Goal: Task Accomplishment & Management: Manage account settings

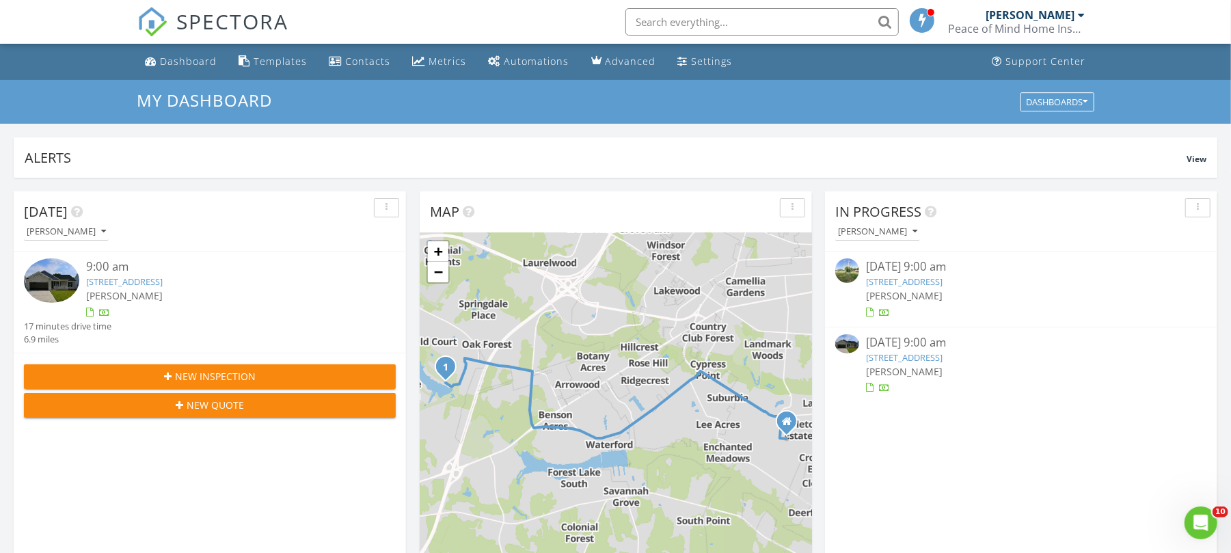
click at [940, 284] on link "1164 Old Millpond Rd, Darlington, SC 29540" at bounding box center [904, 281] width 77 height 12
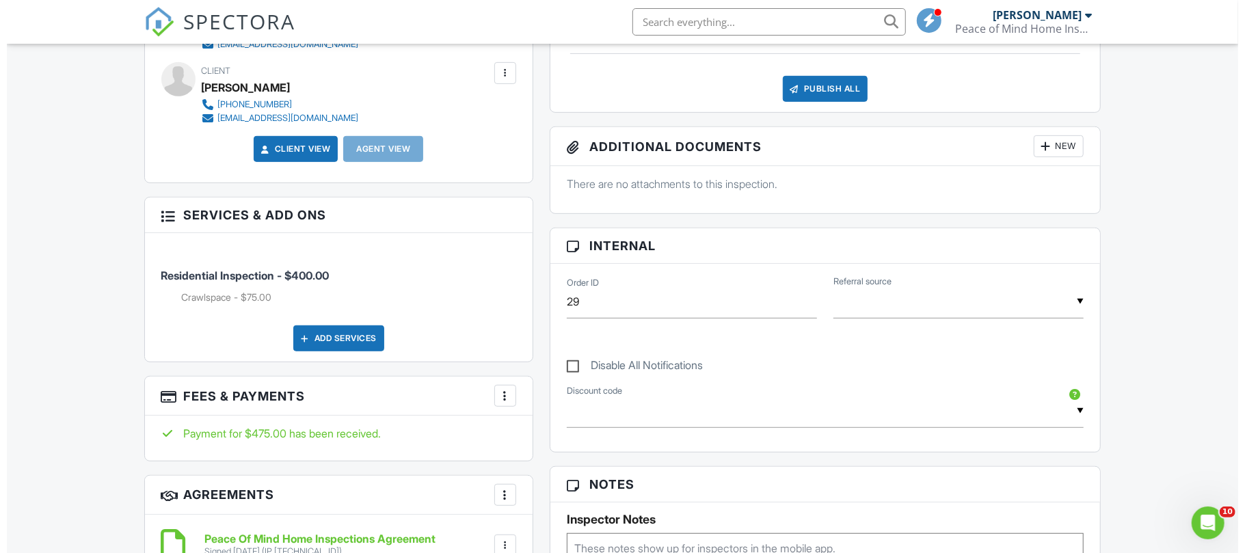
scroll to position [280, 0]
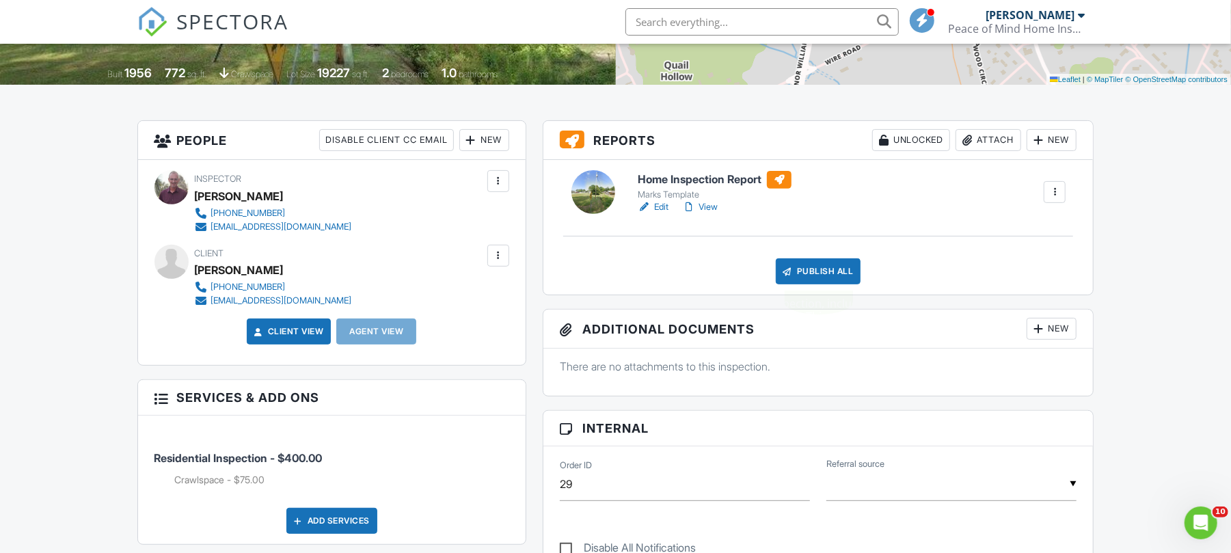
click at [813, 271] on div "Publish All" at bounding box center [818, 271] width 85 height 26
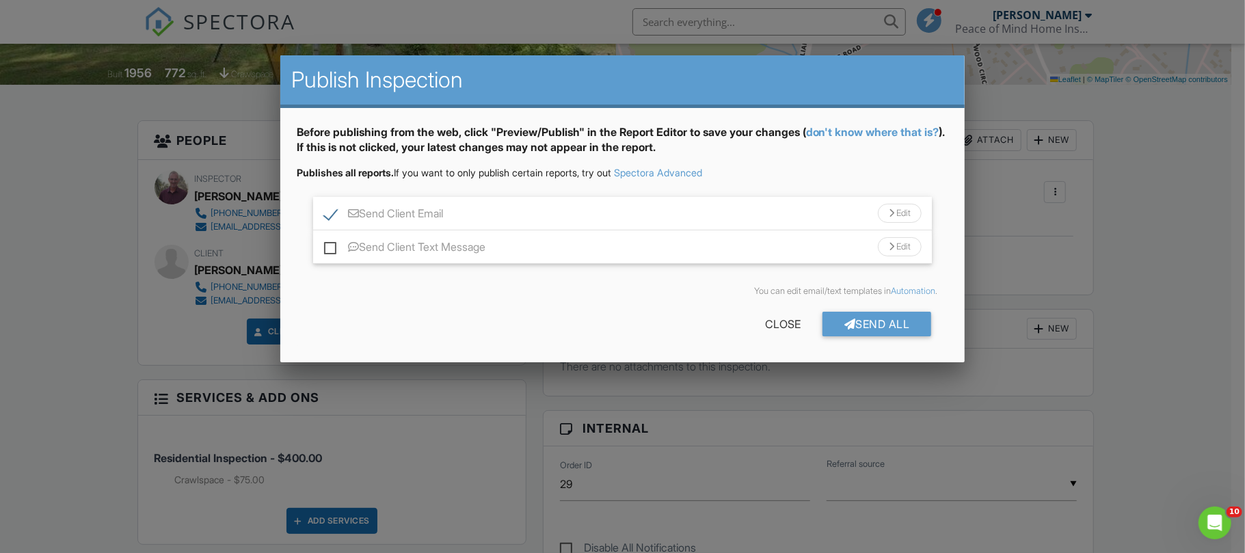
click at [861, 323] on div "Send All" at bounding box center [876, 324] width 109 height 25
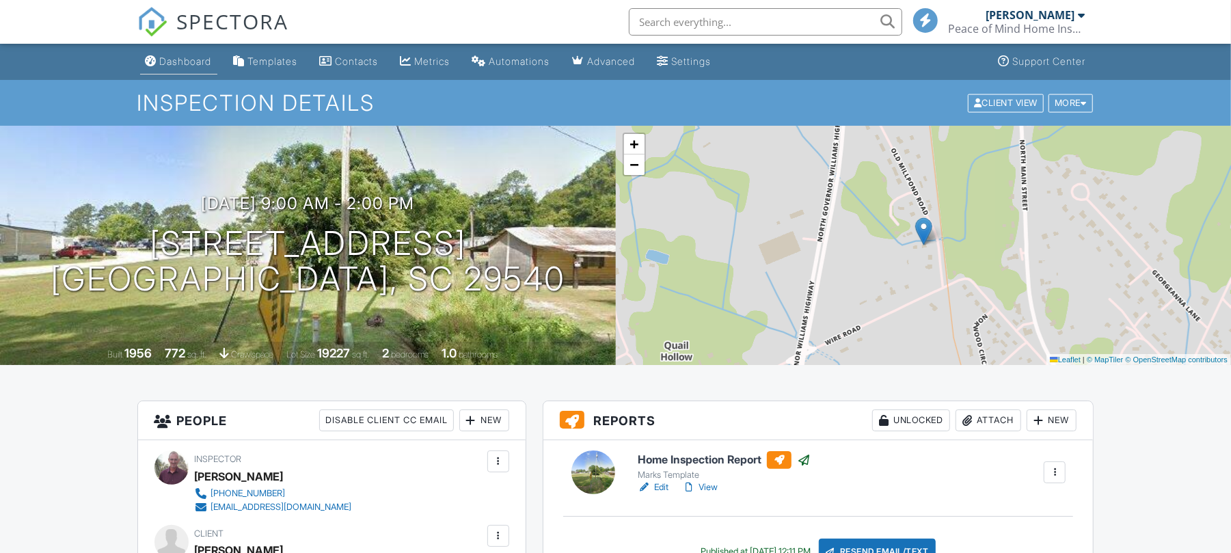
click at [182, 44] on div "SPECTORA" at bounding box center [213, 22] width 152 height 44
click at [709, 58] on div "Settings" at bounding box center [692, 61] width 40 height 12
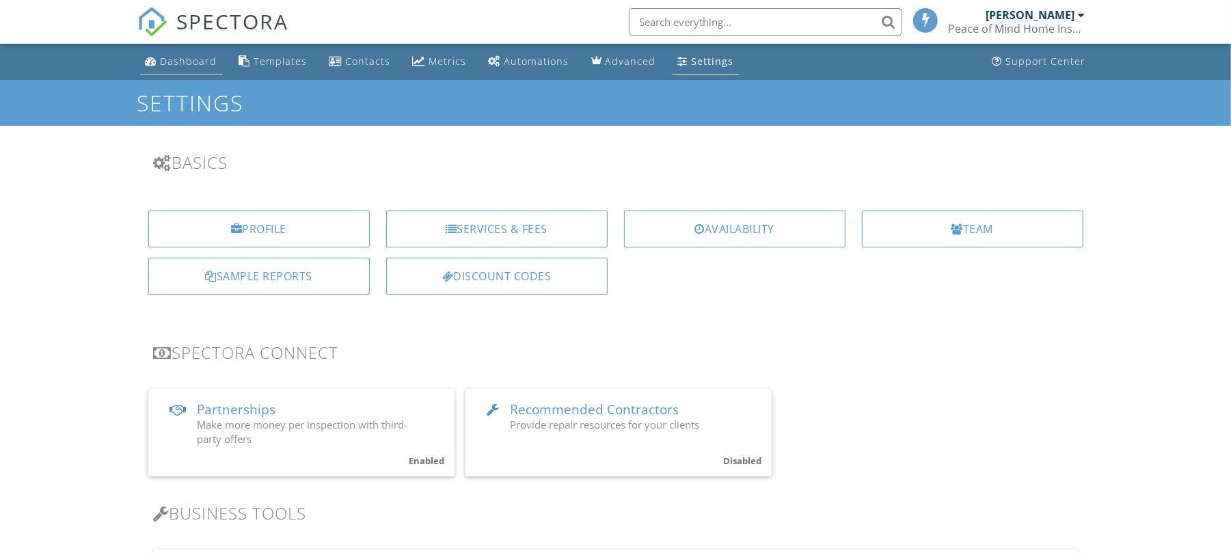
click at [193, 59] on div "Dashboard" at bounding box center [189, 61] width 57 height 13
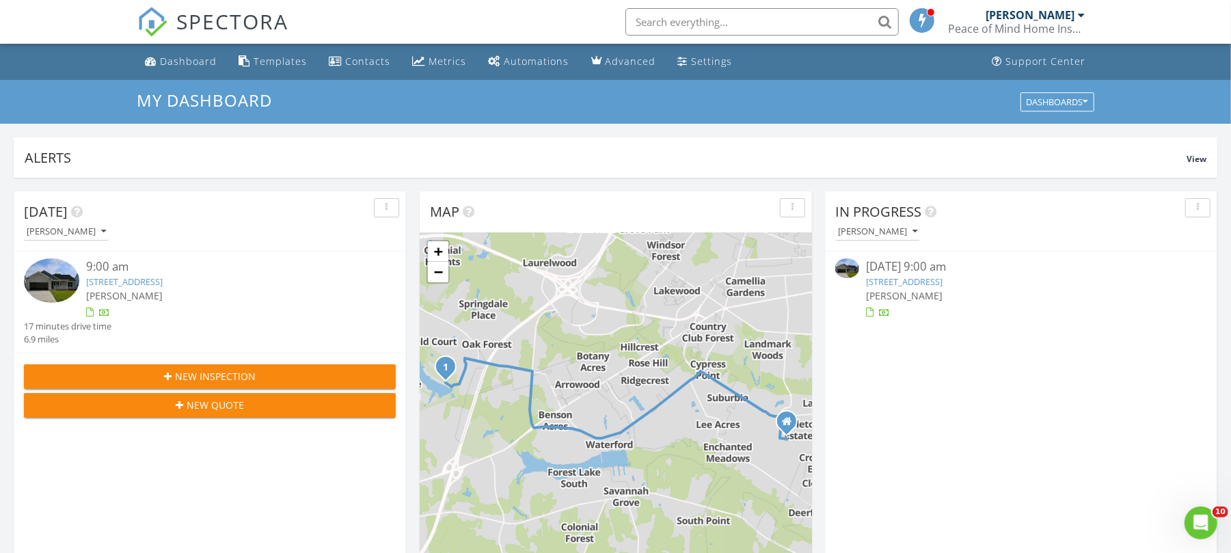
click at [919, 282] on link "[STREET_ADDRESS]" at bounding box center [904, 281] width 77 height 12
click at [942, 280] on link "3771 W Lake Dr, Florence, SC 29501" at bounding box center [904, 281] width 77 height 12
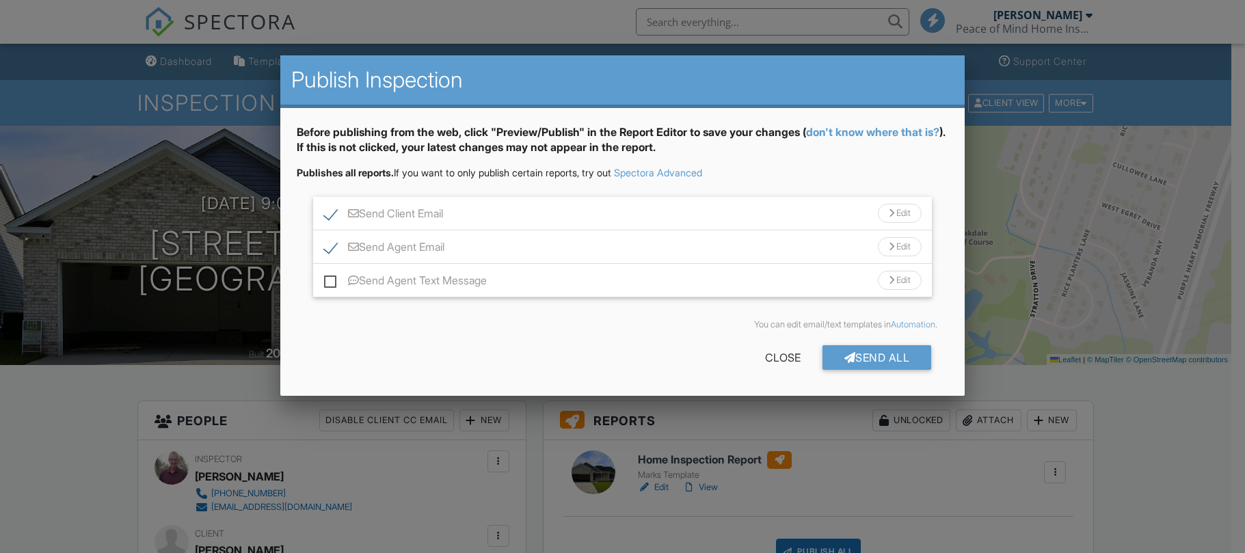
scroll to position [455, 0]
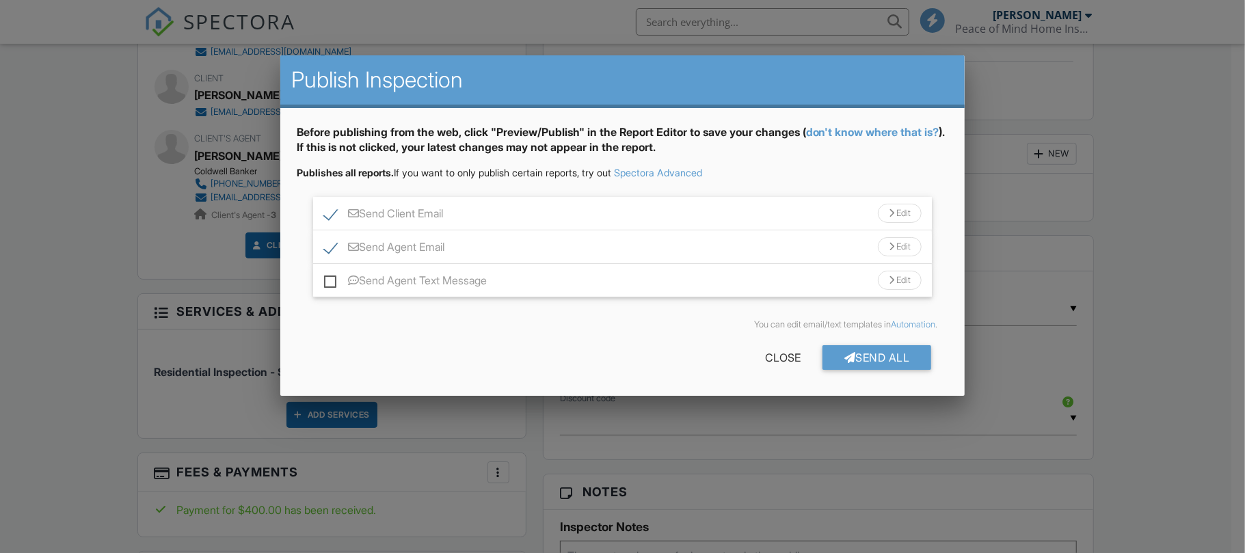
click at [888, 355] on div "Send All" at bounding box center [876, 357] width 109 height 25
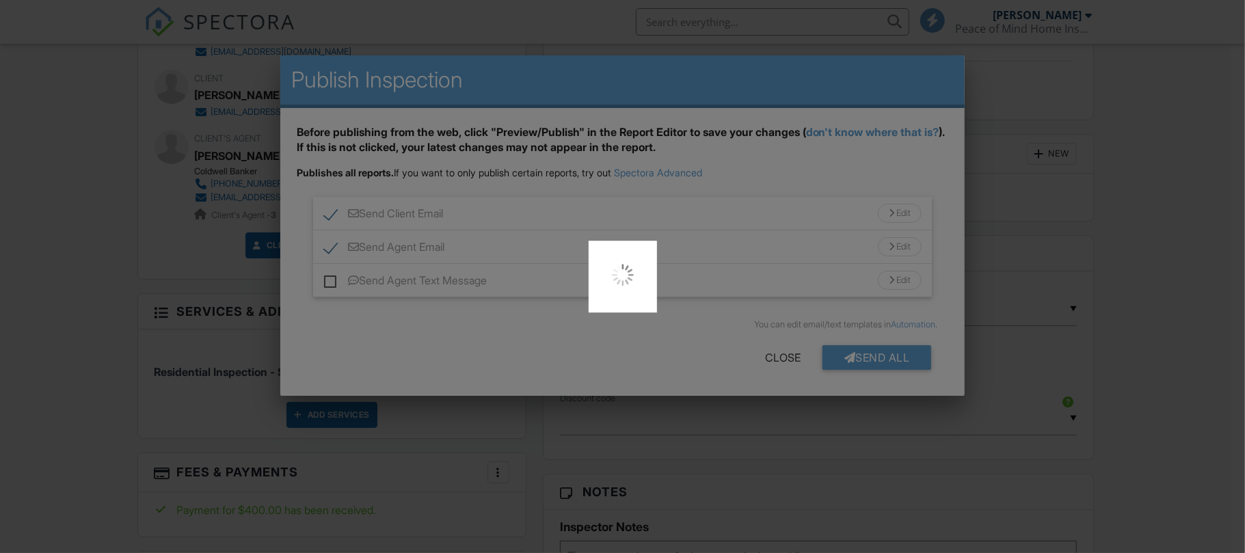
scroll to position [0, 0]
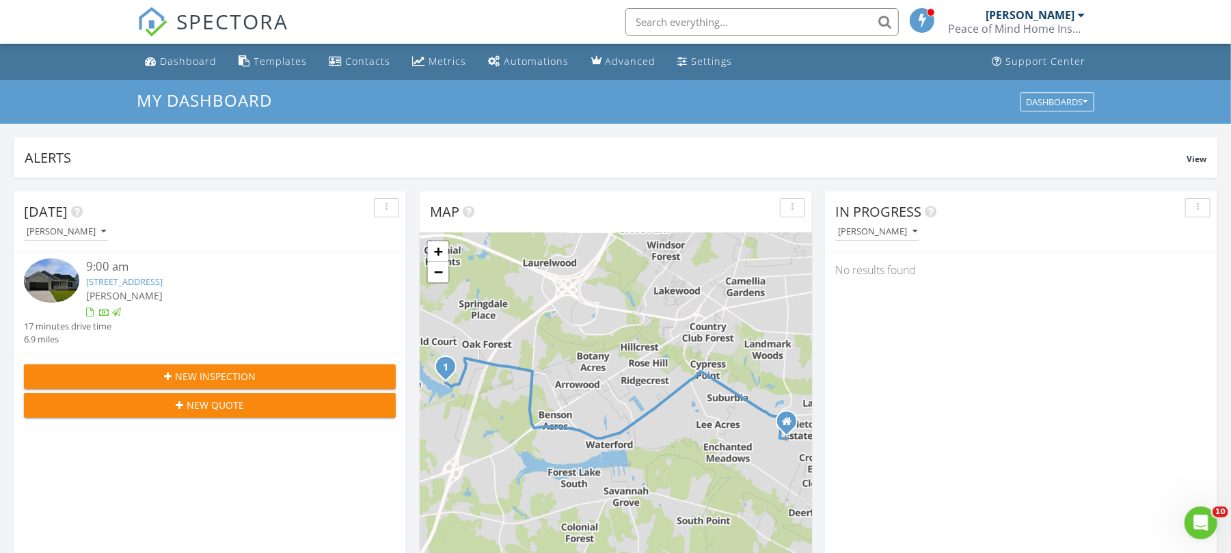
click at [116, 282] on link "[STREET_ADDRESS]" at bounding box center [124, 281] width 77 height 12
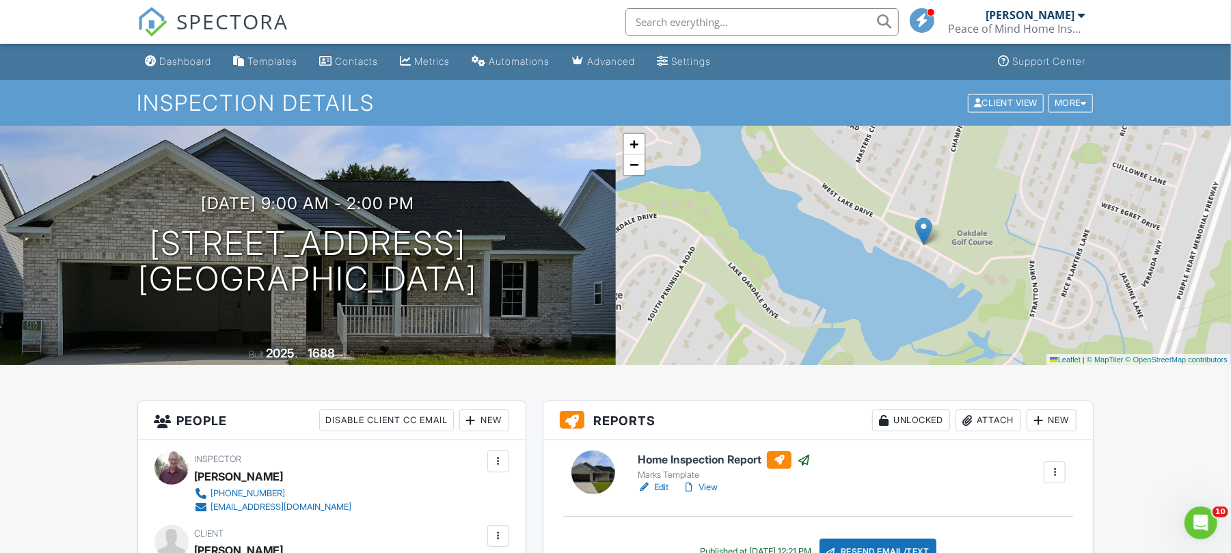
click at [178, 56] on div "Dashboard" at bounding box center [186, 61] width 52 height 12
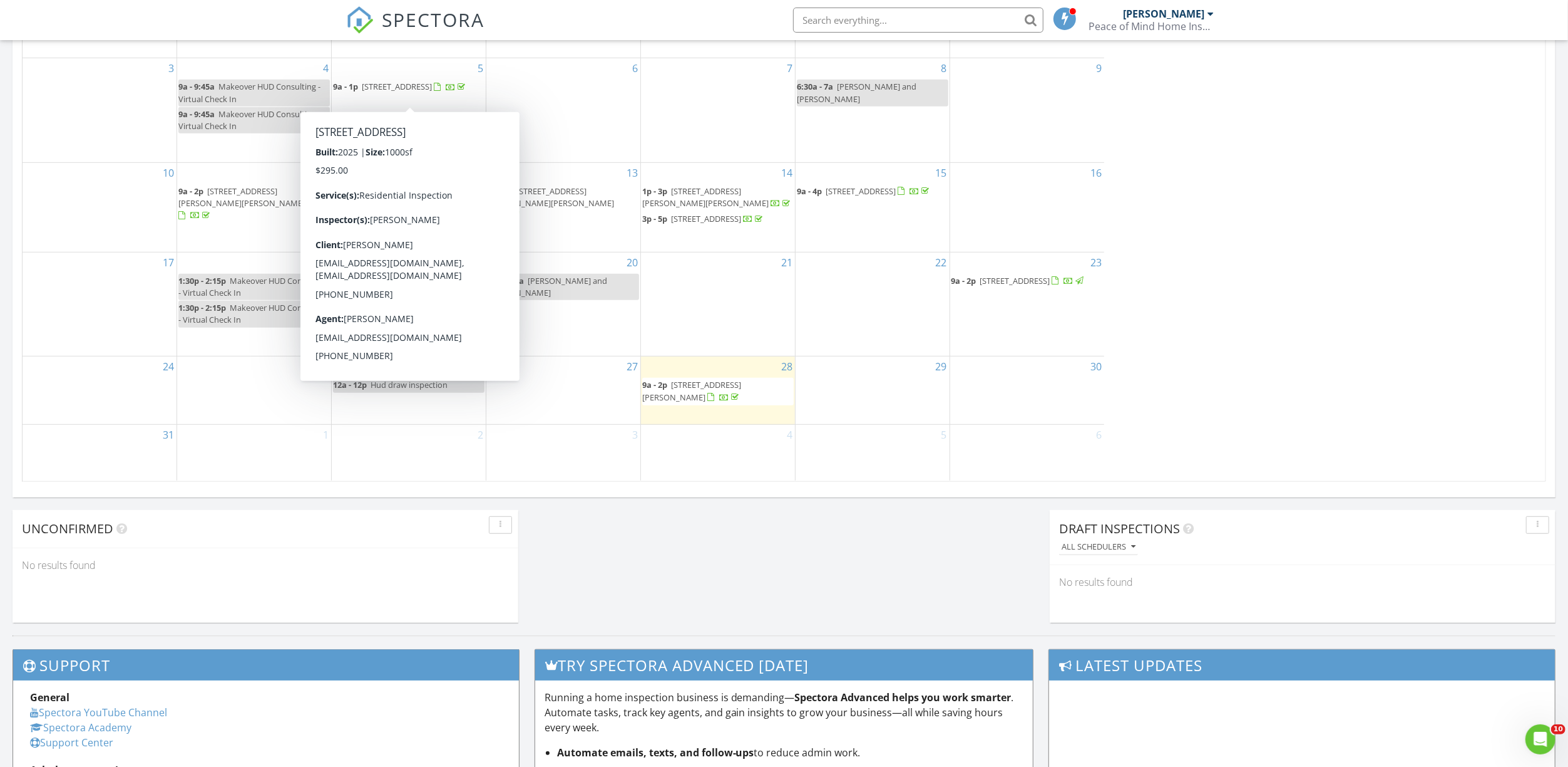
scroll to position [1166, 1594]
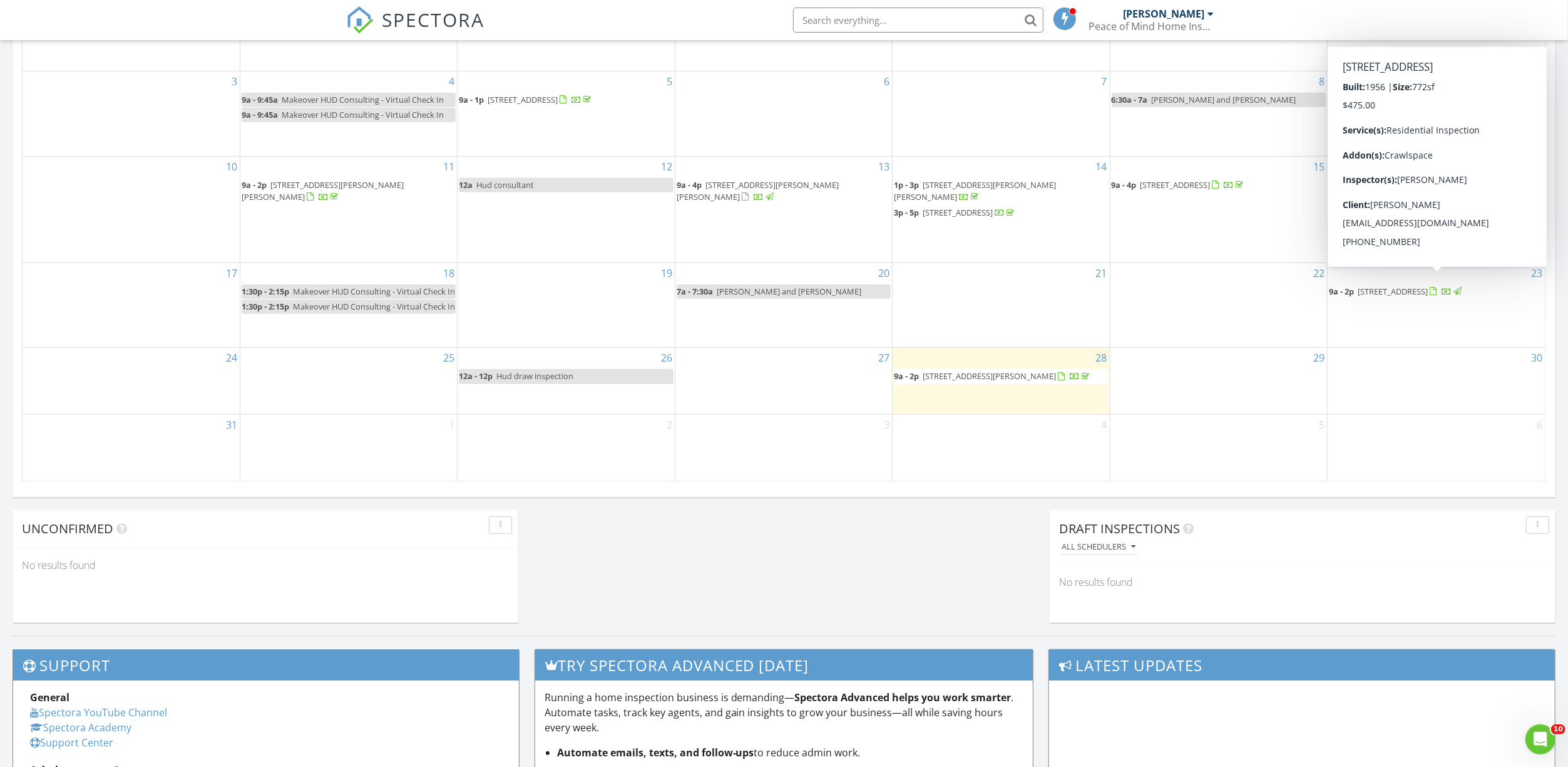
click at [1127, 286] on span "[STREET_ADDRESS]" at bounding box center [1392, 291] width 71 height 11
